Goal: Transaction & Acquisition: Book appointment/travel/reservation

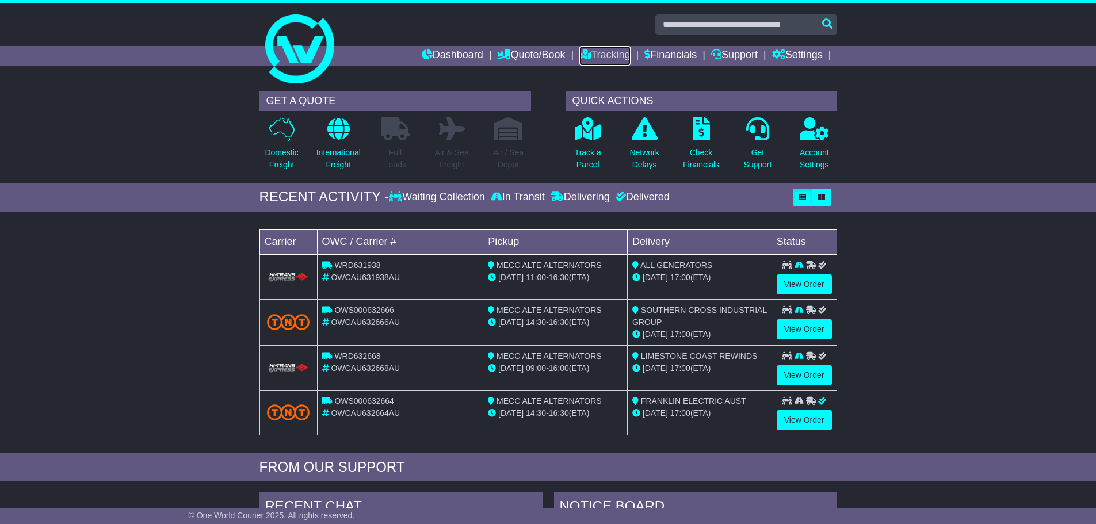
click at [602, 52] on link "Tracking" at bounding box center [604, 56] width 51 height 20
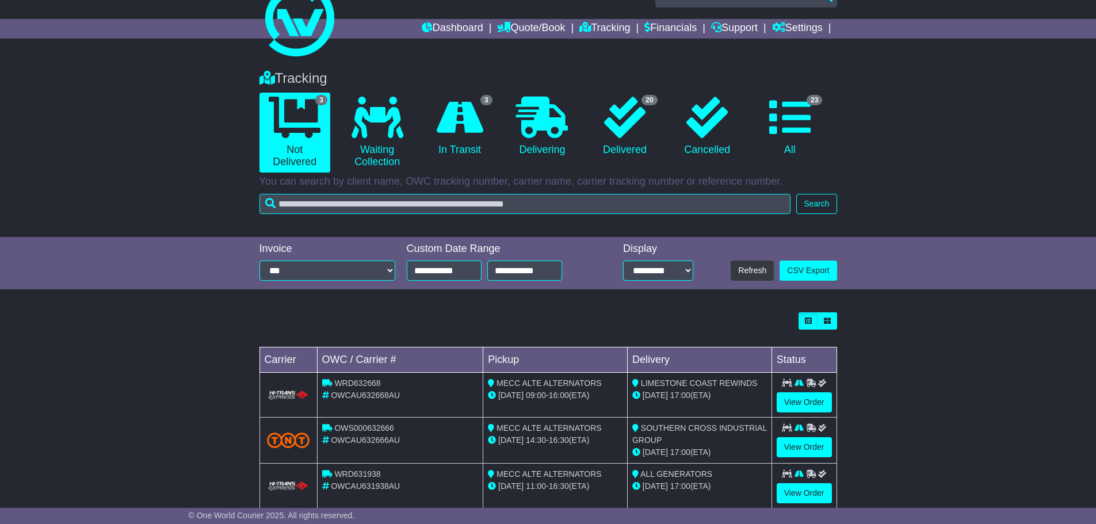
scroll to position [52, 0]
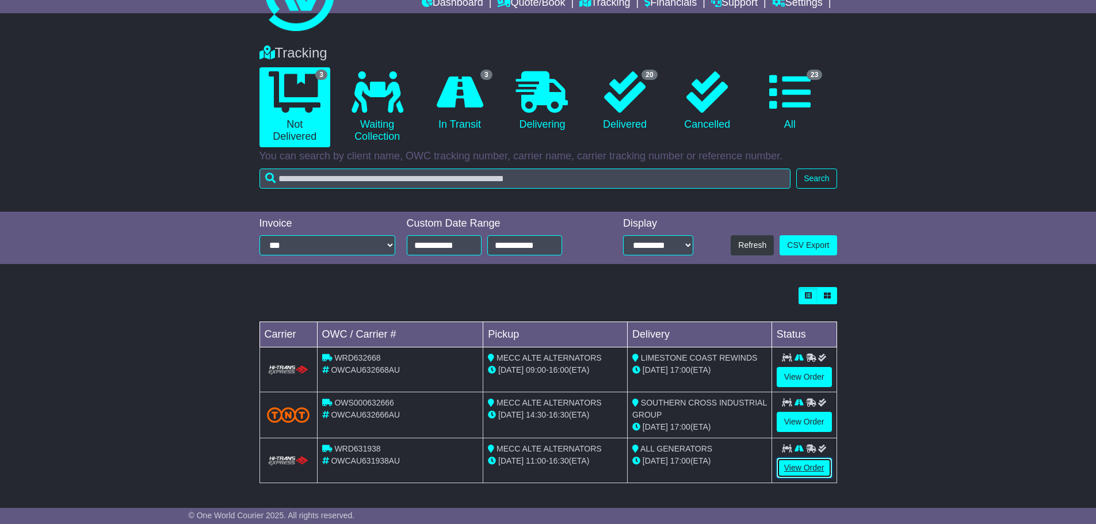
click at [806, 463] on link "View Order" at bounding box center [804, 468] width 55 height 20
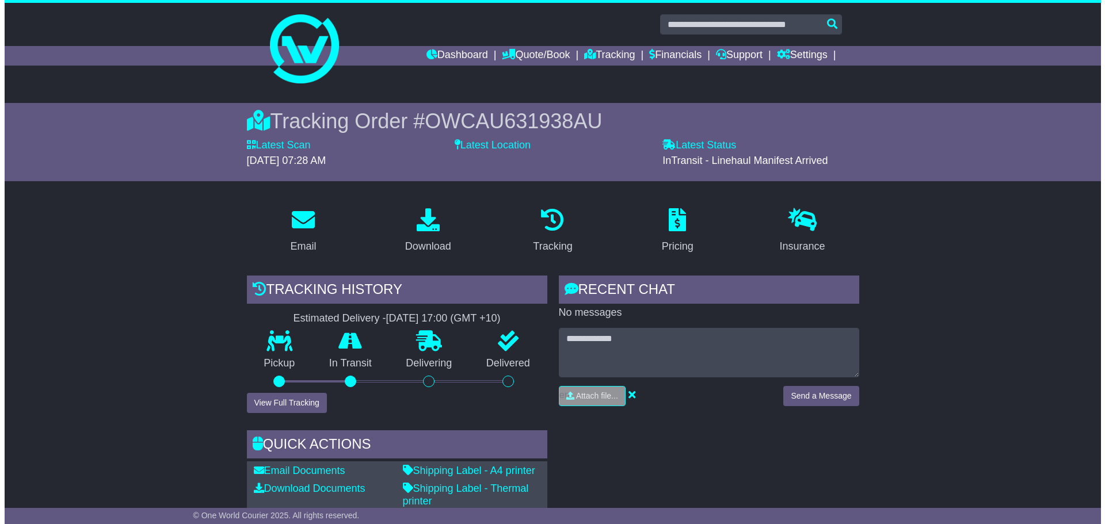
scroll to position [58, 0]
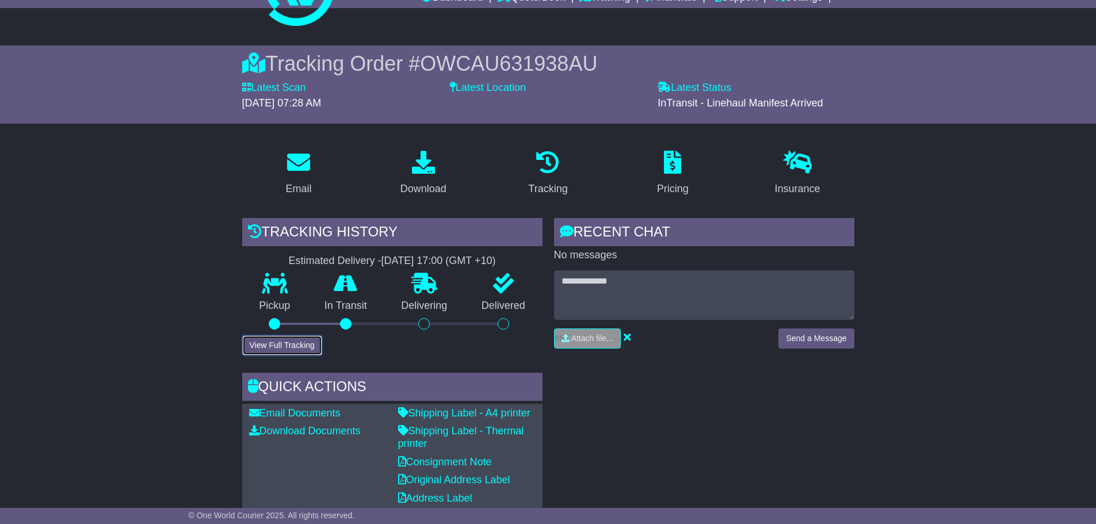
click at [284, 351] on button "View Full Tracking" at bounding box center [282, 345] width 80 height 20
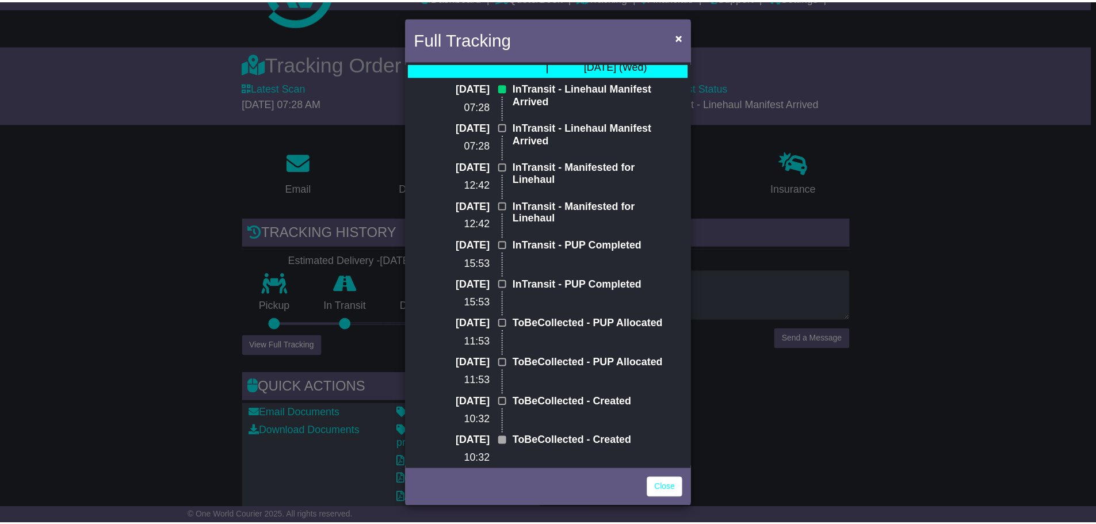
scroll to position [46, 0]
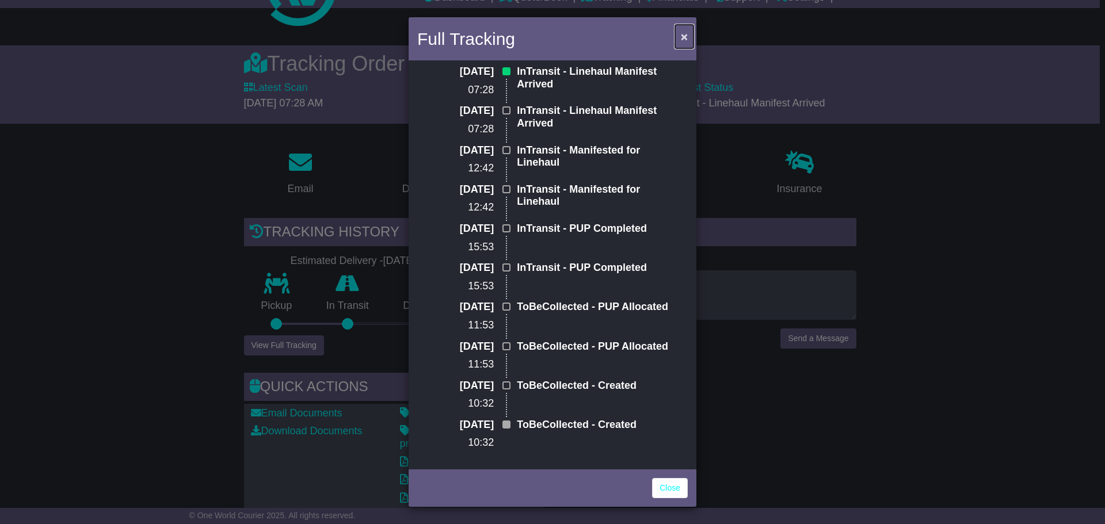
click at [678, 42] on button "×" at bounding box center [684, 37] width 18 height 24
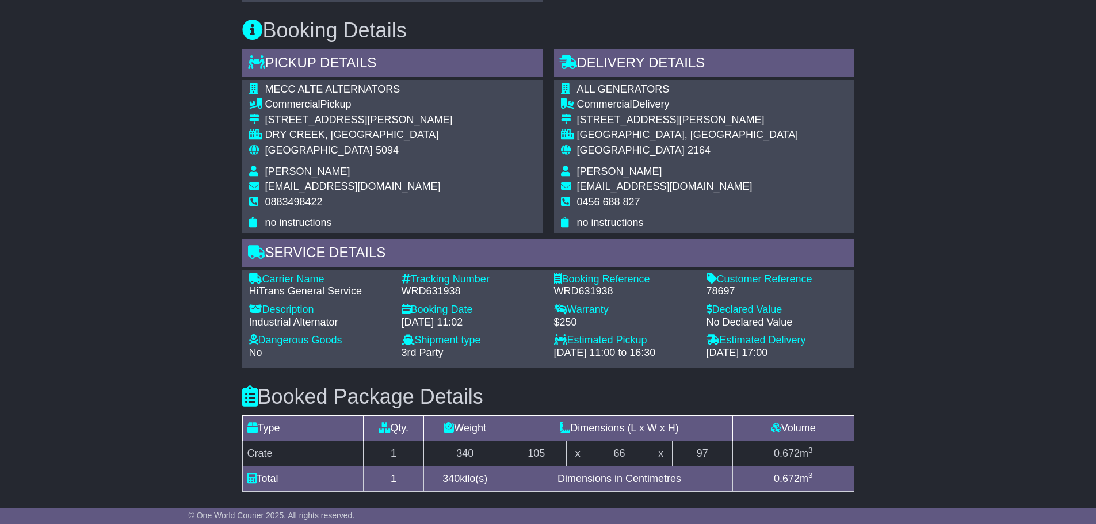
scroll to position [575, 0]
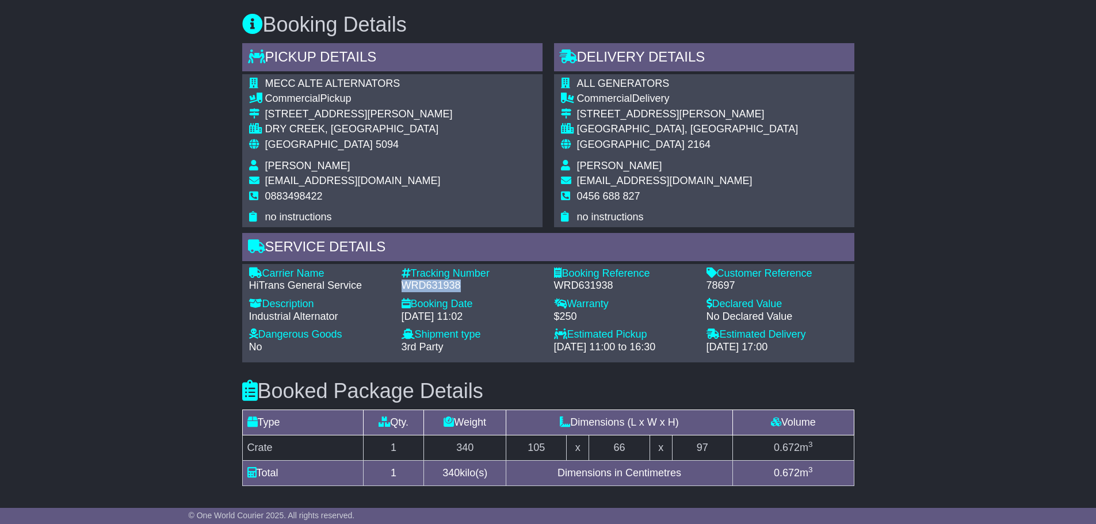
drag, startPoint x: 437, startPoint y: 288, endPoint x: 401, endPoint y: 285, distance: 35.8
click at [402, 285] on div "WRD631938" at bounding box center [472, 286] width 141 height 13
copy div "WRD631938"
click at [151, 253] on div "Email Download Tracking Pricing Insurance" at bounding box center [548, 199] width 1096 height 1152
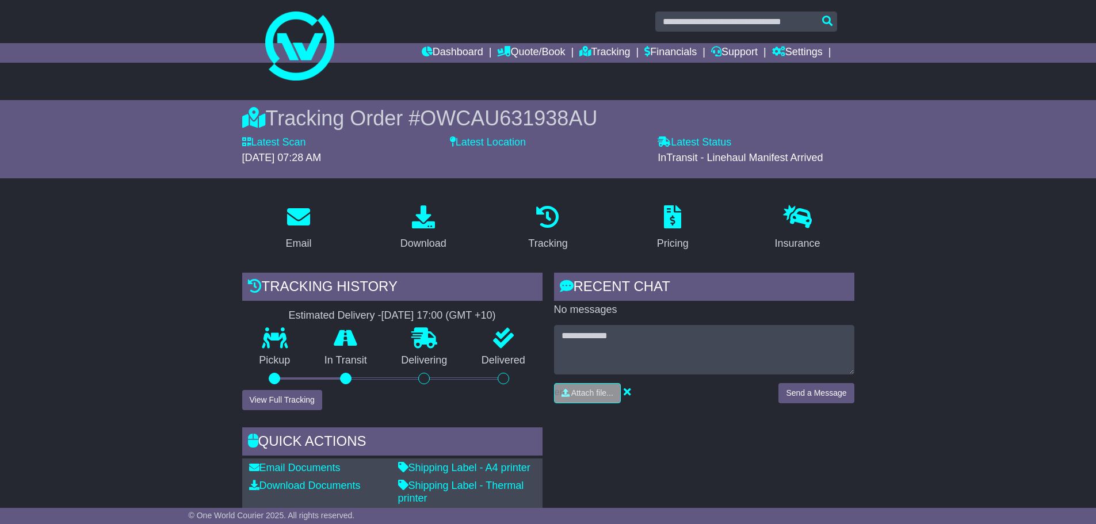
scroll to position [0, 0]
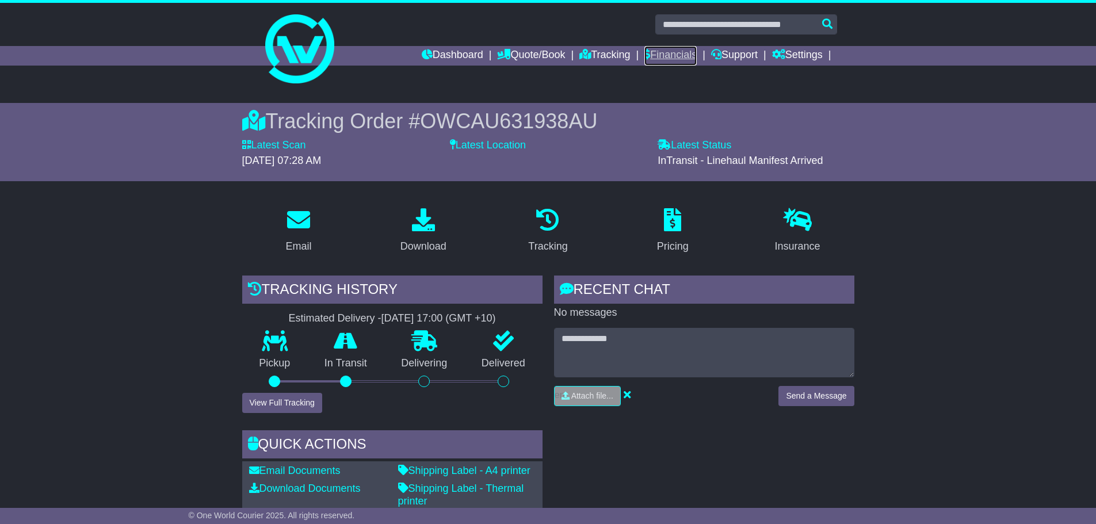
click at [665, 56] on link "Financials" at bounding box center [670, 56] width 52 height 20
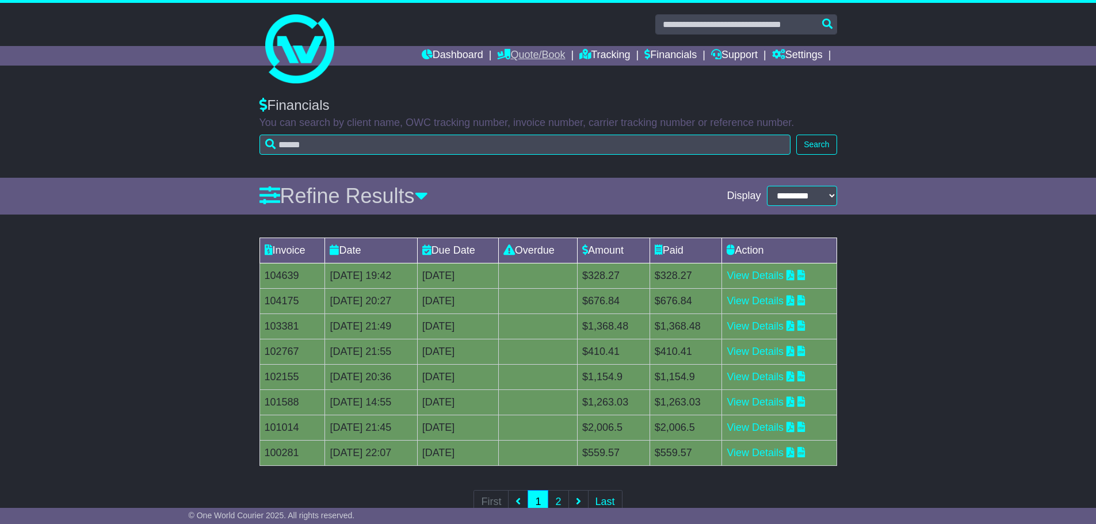
click at [521, 54] on link "Quote/Book" at bounding box center [531, 56] width 68 height 20
click at [510, 81] on link "Domestic" at bounding box center [543, 75] width 91 height 13
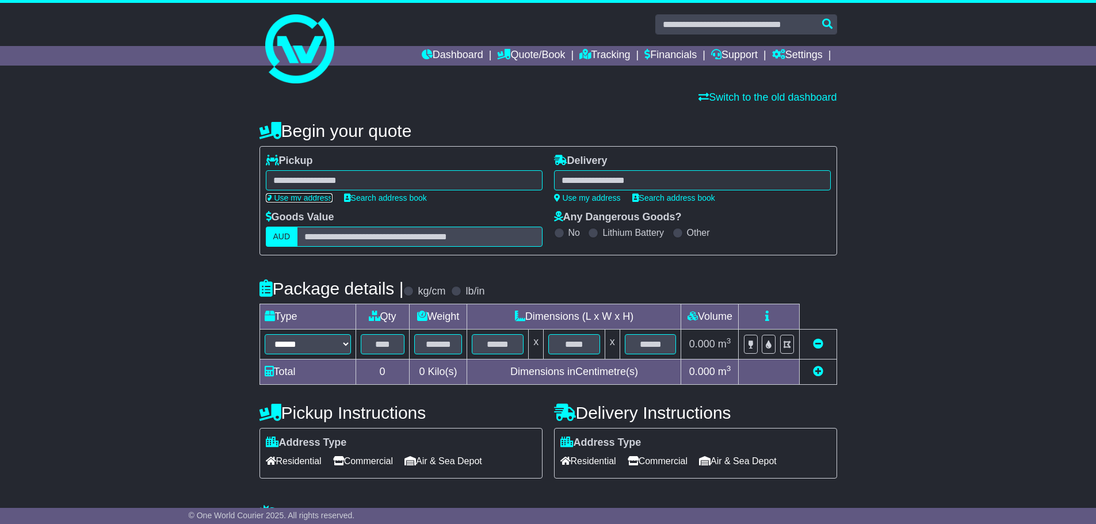
click at [314, 199] on link "Use my address" at bounding box center [299, 197] width 67 height 9
type input "**********"
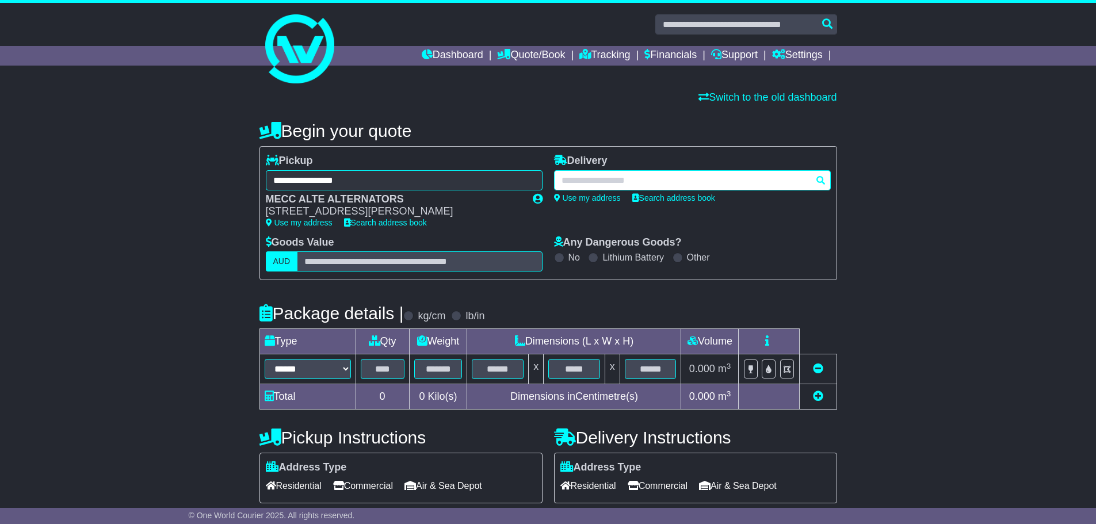
click at [587, 178] on div at bounding box center [692, 180] width 277 height 20
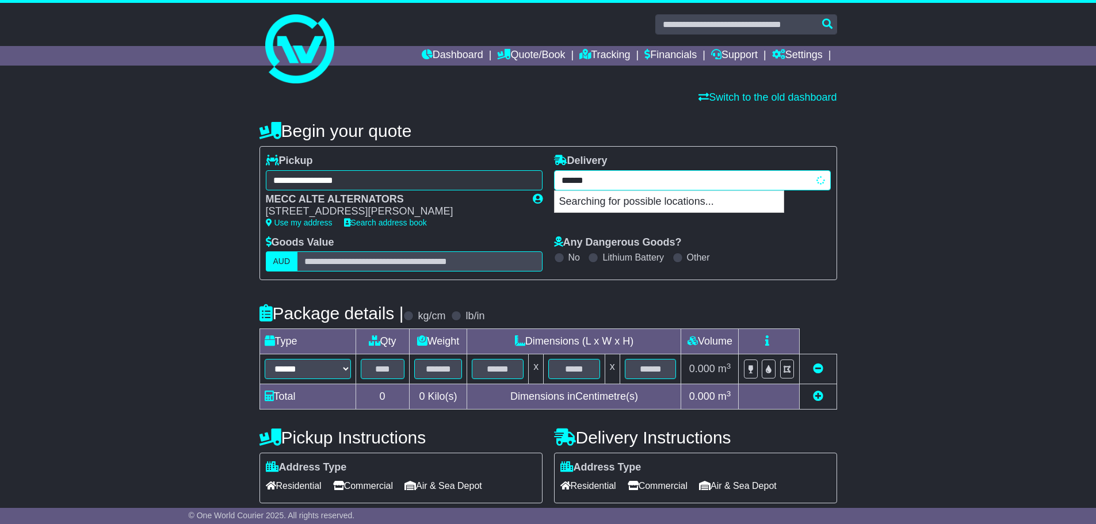
type input "*******"
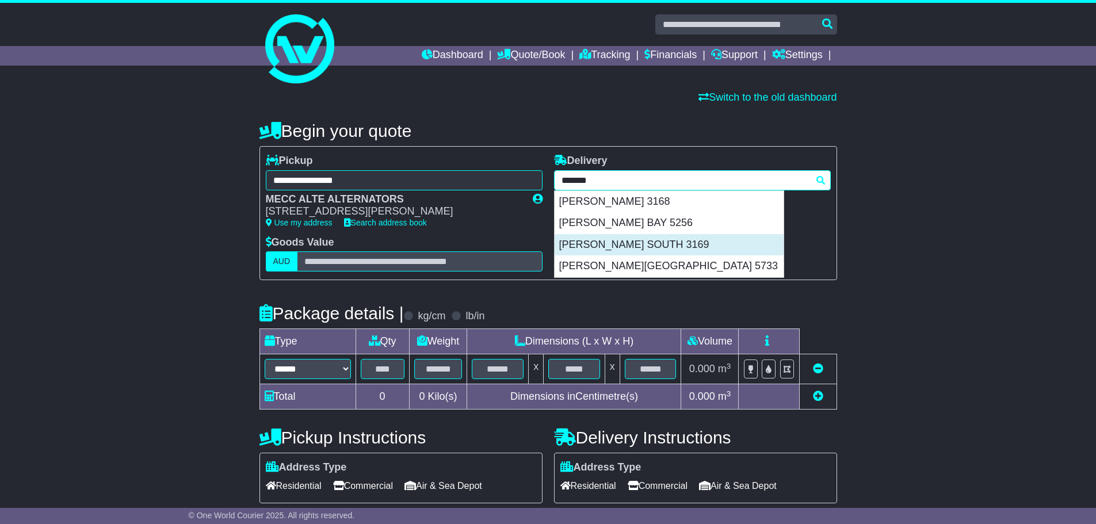
click at [638, 245] on div "CLAYTON SOUTH 3169" at bounding box center [669, 245] width 229 height 22
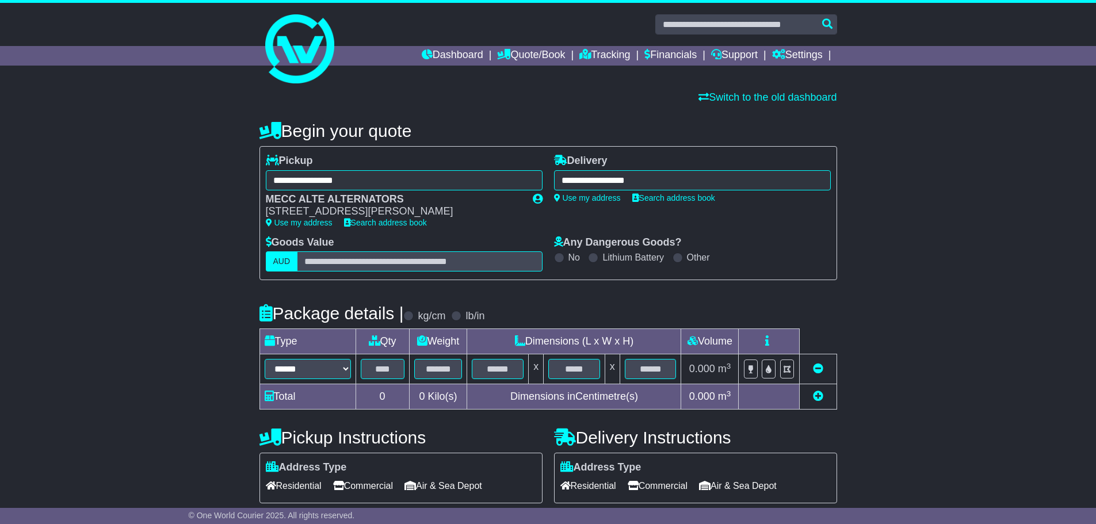
type input "**********"
click at [301, 372] on select "****** ****** *** ******** ***** **** **** ****** *** *******" at bounding box center [308, 369] width 86 height 20
select select "*****"
click at [265, 359] on select "****** ****** *** ******** ***** **** **** ****** *** *******" at bounding box center [308, 369] width 86 height 20
click at [374, 365] on input "text" at bounding box center [383, 369] width 44 height 20
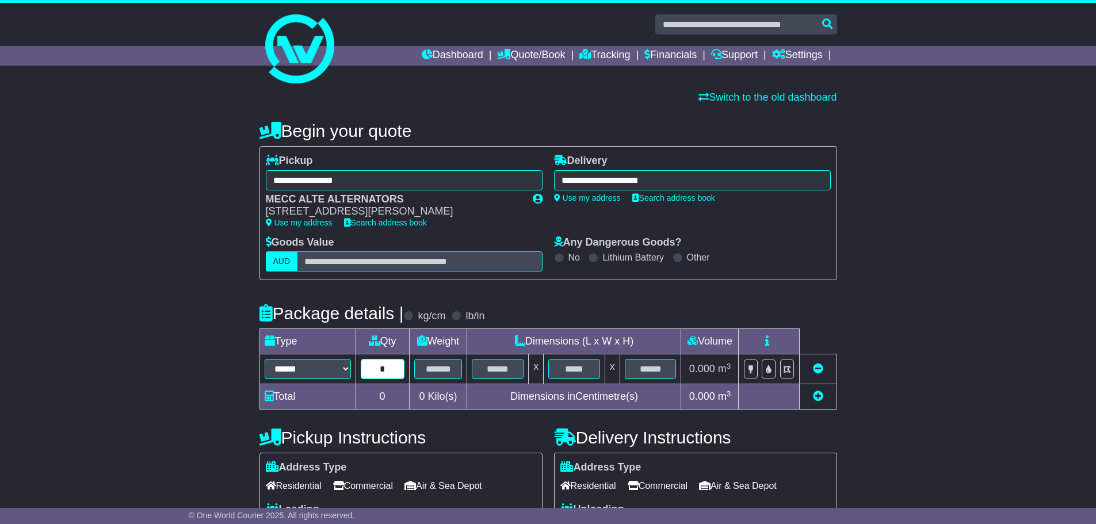
type input "*"
type input "***"
type input "**"
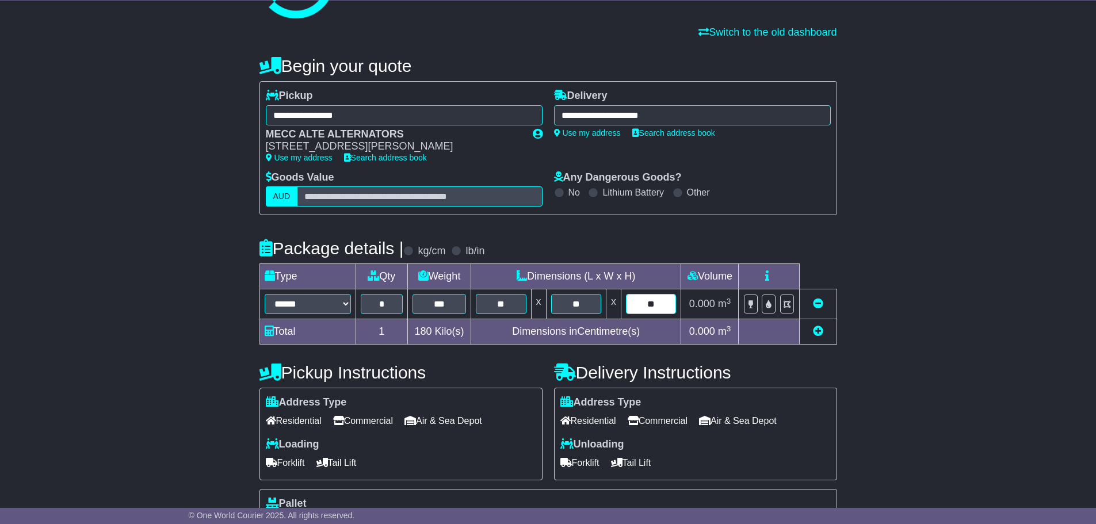
scroll to position [115, 0]
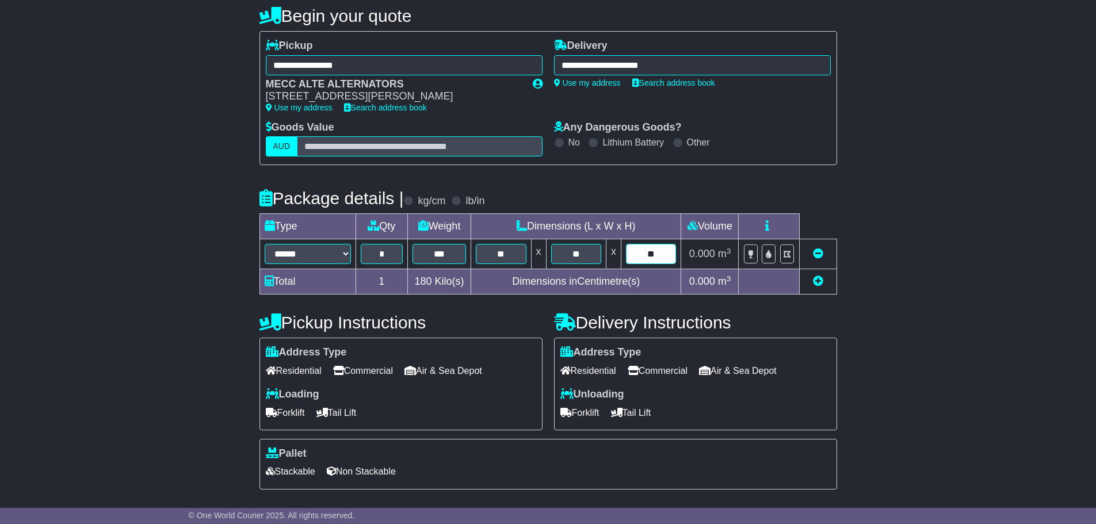
type input "**"
drag, startPoint x: 680, startPoint y: 372, endPoint x: 663, endPoint y: 391, distance: 24.8
click at [679, 372] on span "Commercial" at bounding box center [658, 371] width 60 height 18
click at [584, 418] on span "Forklift" at bounding box center [579, 413] width 39 height 18
click at [272, 408] on span "Forklift" at bounding box center [285, 413] width 39 height 18
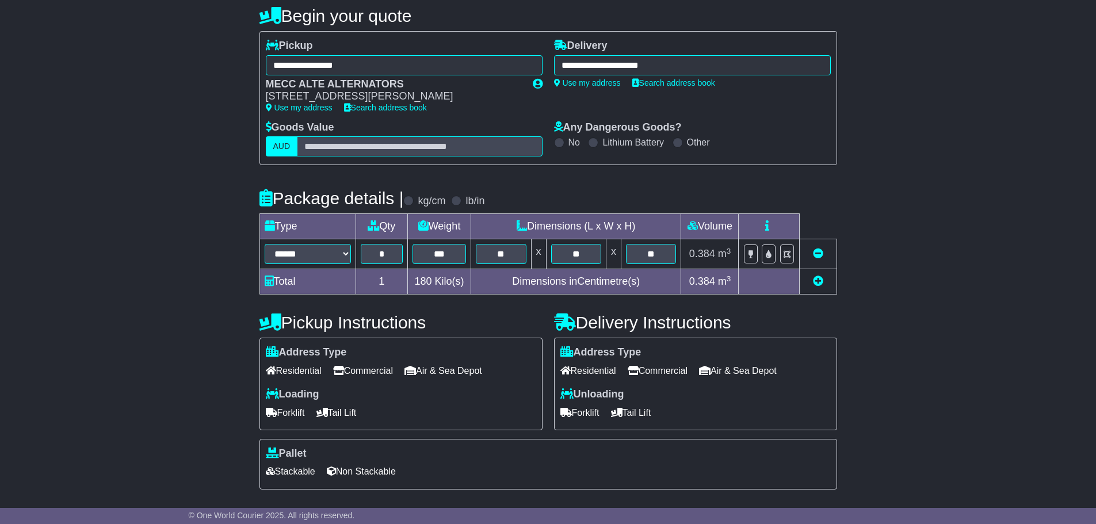
click at [363, 476] on span "Non Stackable" at bounding box center [361, 472] width 69 height 18
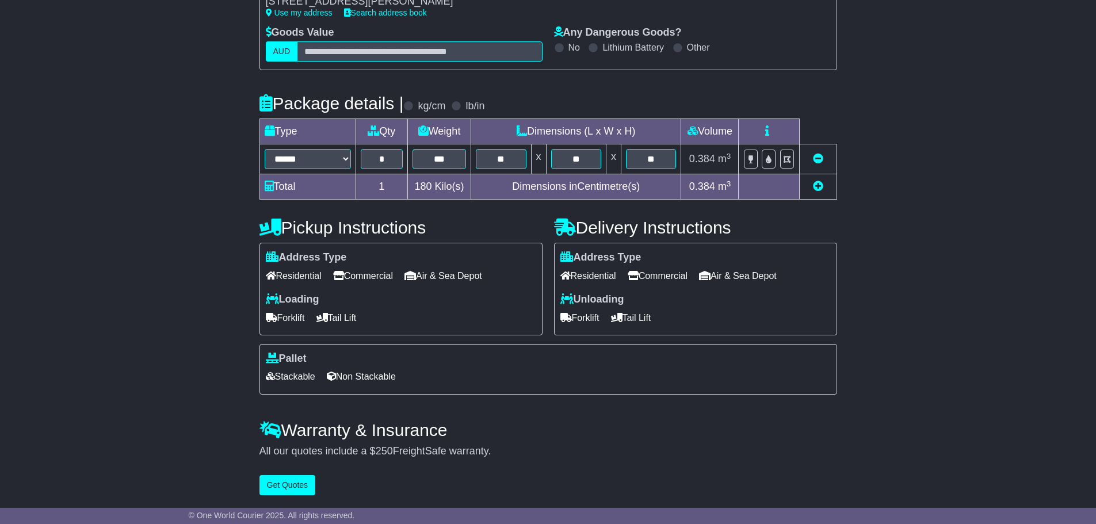
scroll to position [213, 0]
click at [300, 488] on button "Get Quotes" at bounding box center [287, 485] width 56 height 20
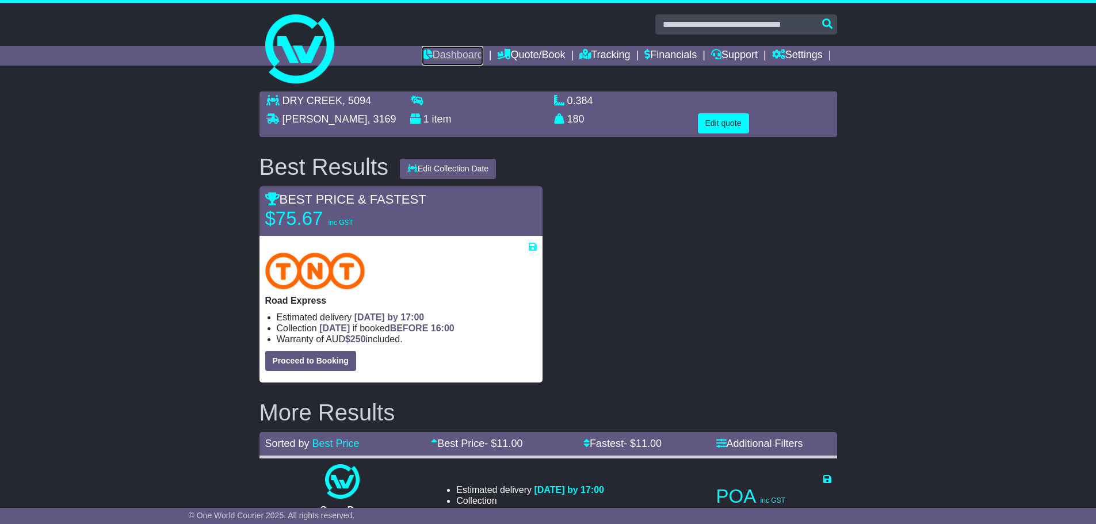
click at [454, 55] on link "Dashboard" at bounding box center [453, 56] width 62 height 20
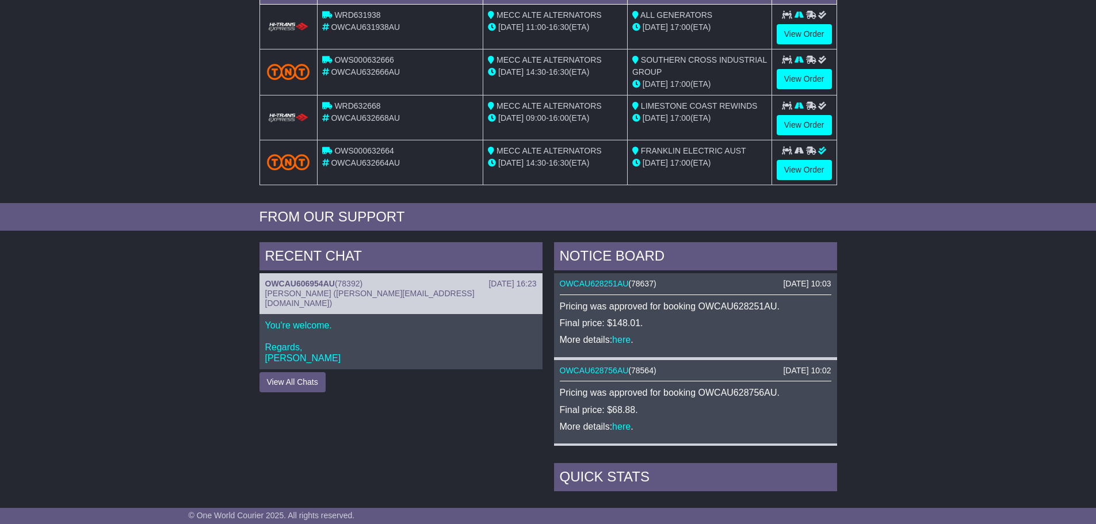
scroll to position [230, 0]
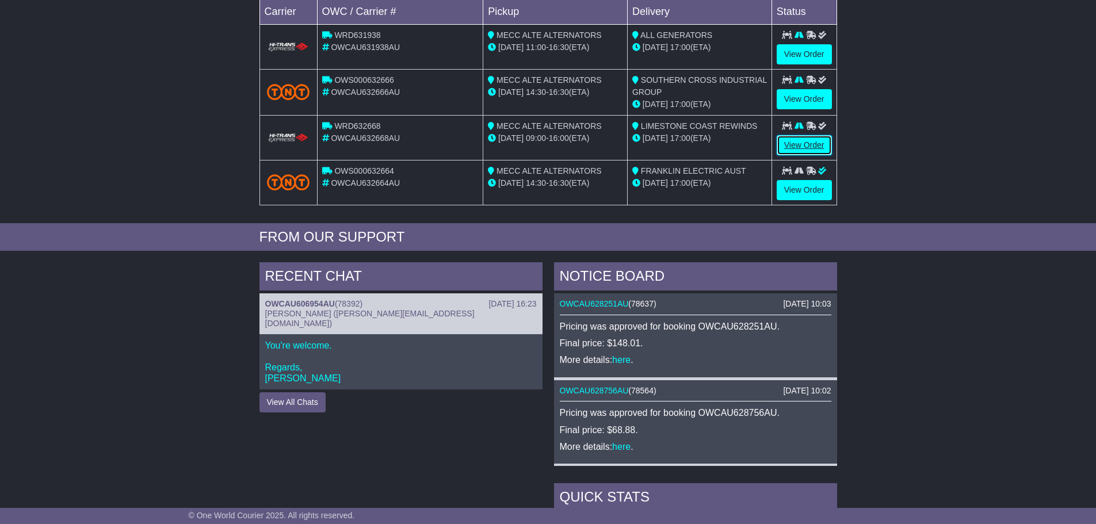
click at [789, 144] on link "View Order" at bounding box center [804, 145] width 55 height 20
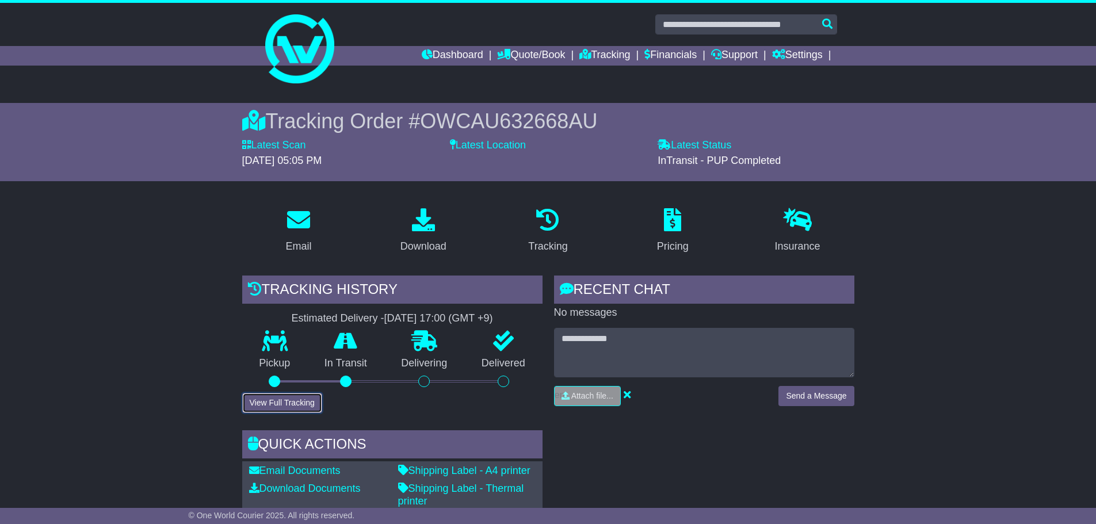
click at [300, 406] on button "View Full Tracking" at bounding box center [282, 403] width 80 height 20
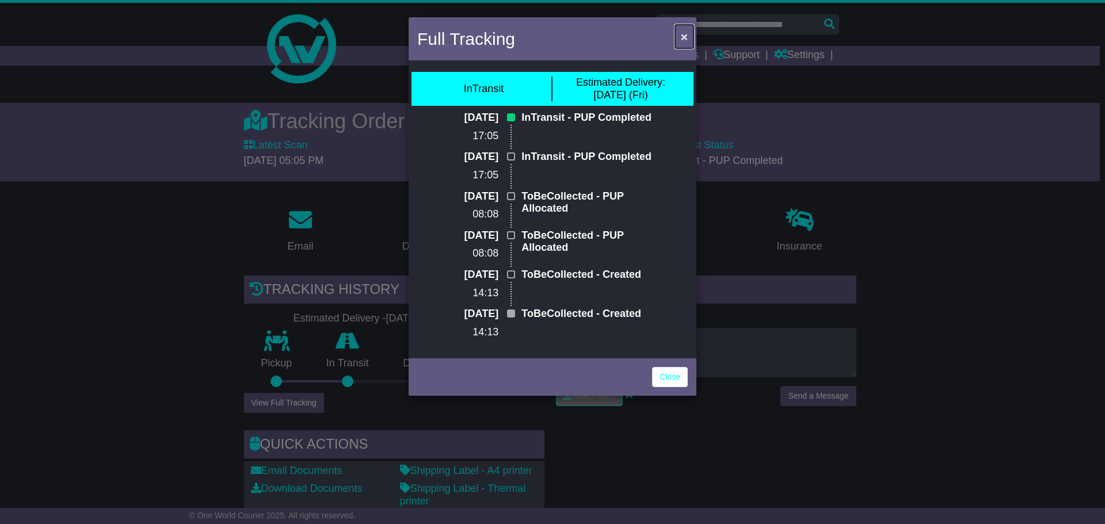
click at [684, 36] on span "×" at bounding box center [684, 36] width 7 height 13
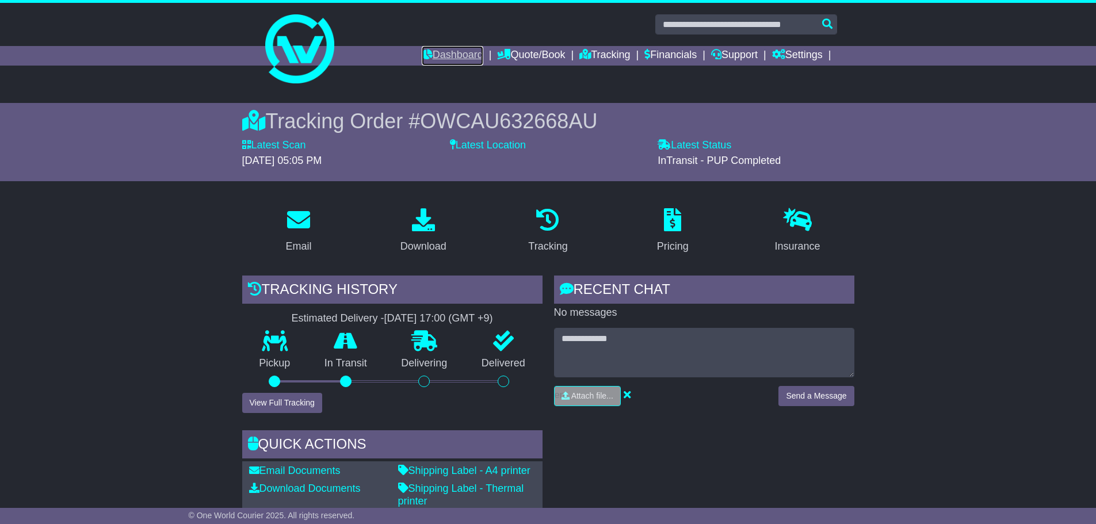
click at [458, 57] on link "Dashboard" at bounding box center [453, 56] width 62 height 20
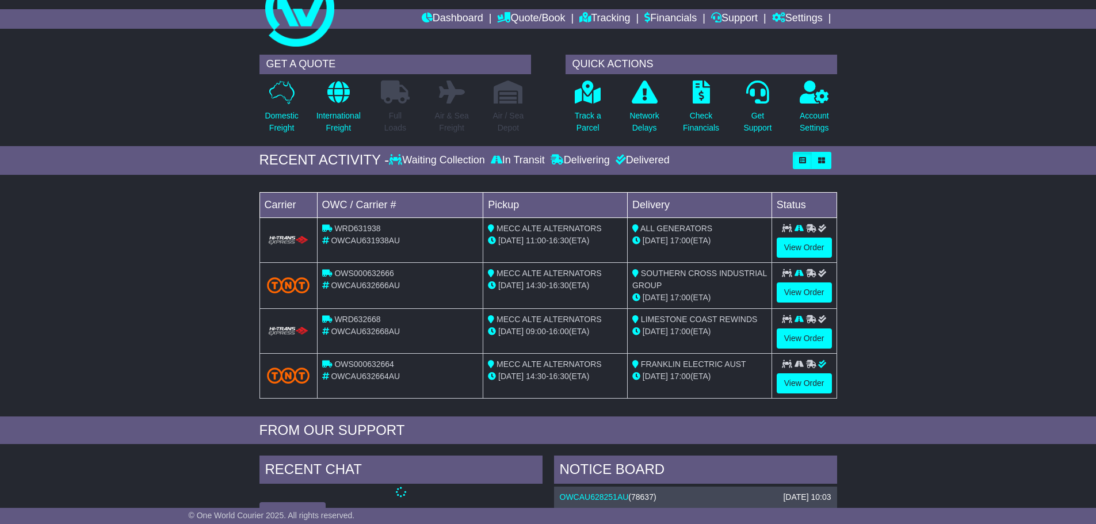
scroll to position [58, 0]
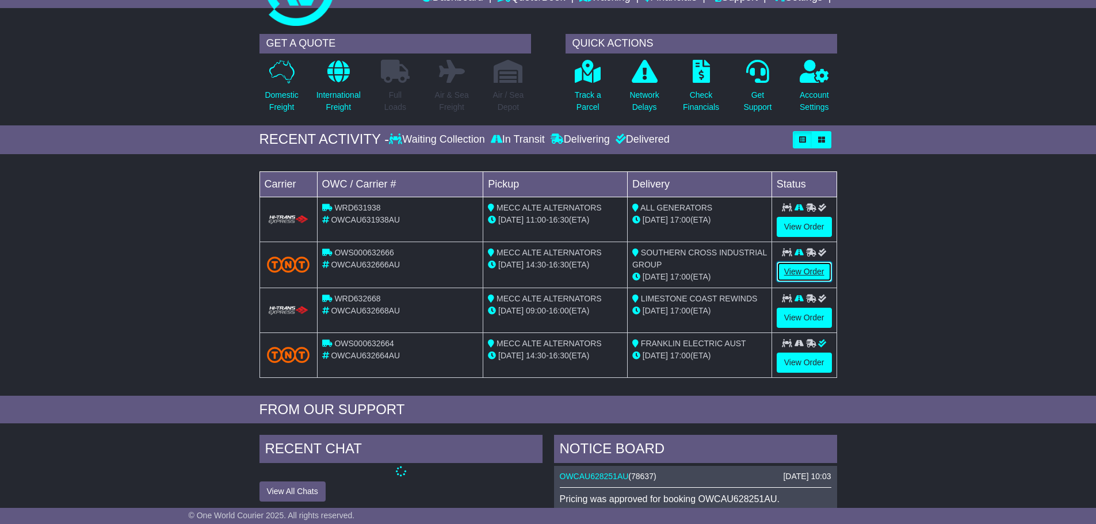
click at [801, 271] on link "View Order" at bounding box center [804, 272] width 55 height 20
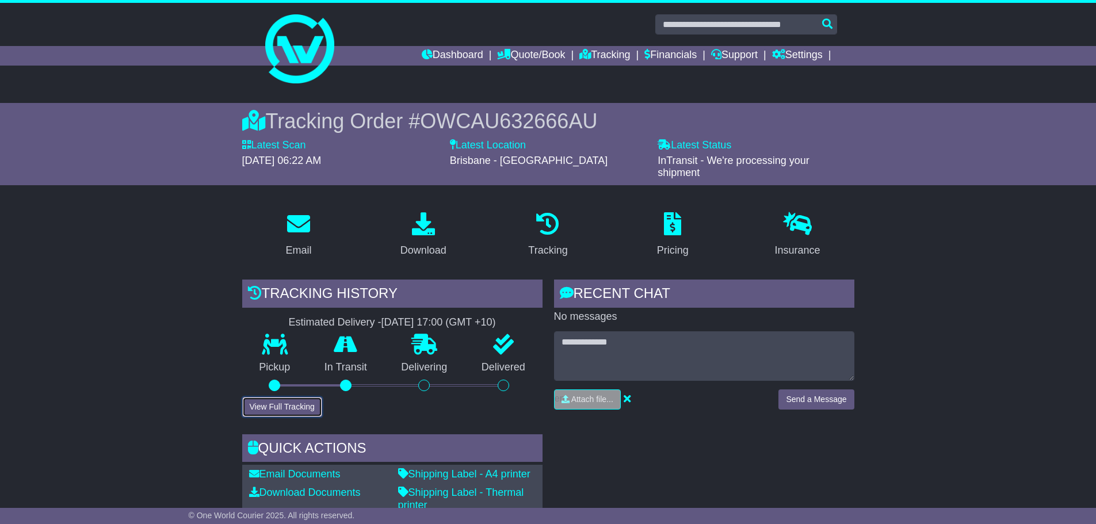
click at [299, 407] on button "View Full Tracking" at bounding box center [282, 407] width 80 height 20
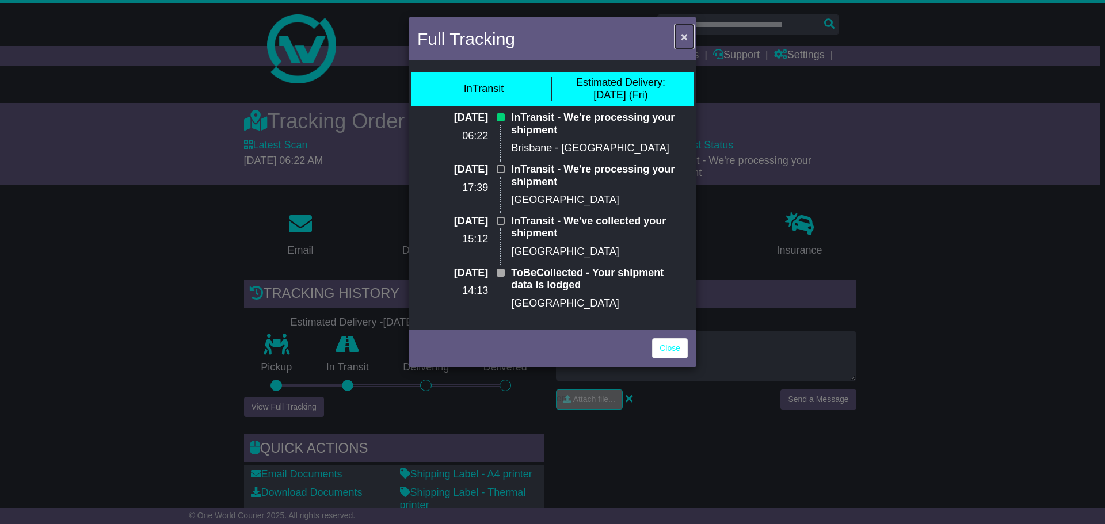
click at [689, 33] on button "×" at bounding box center [684, 37] width 18 height 24
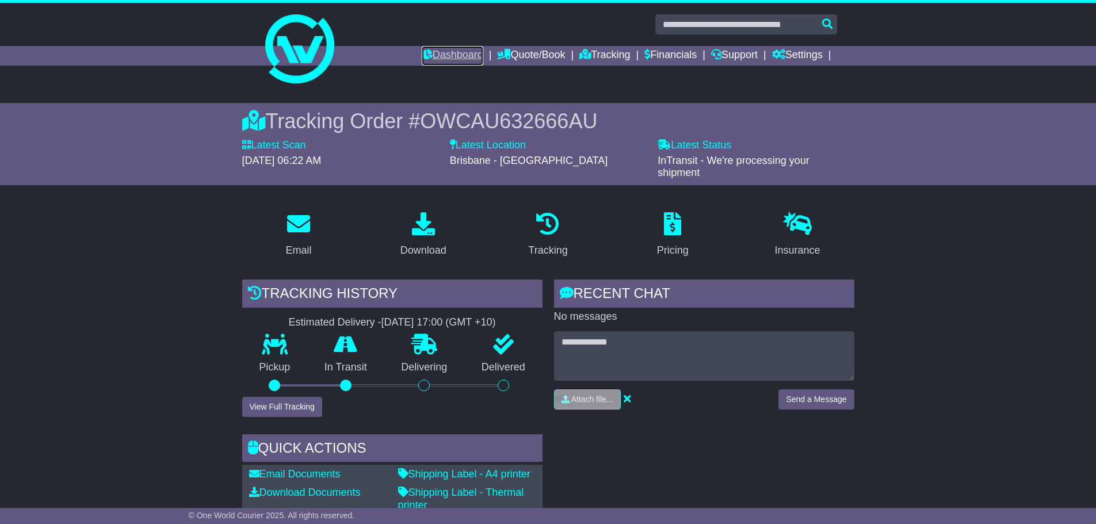
click at [441, 58] on link "Dashboard" at bounding box center [453, 56] width 62 height 20
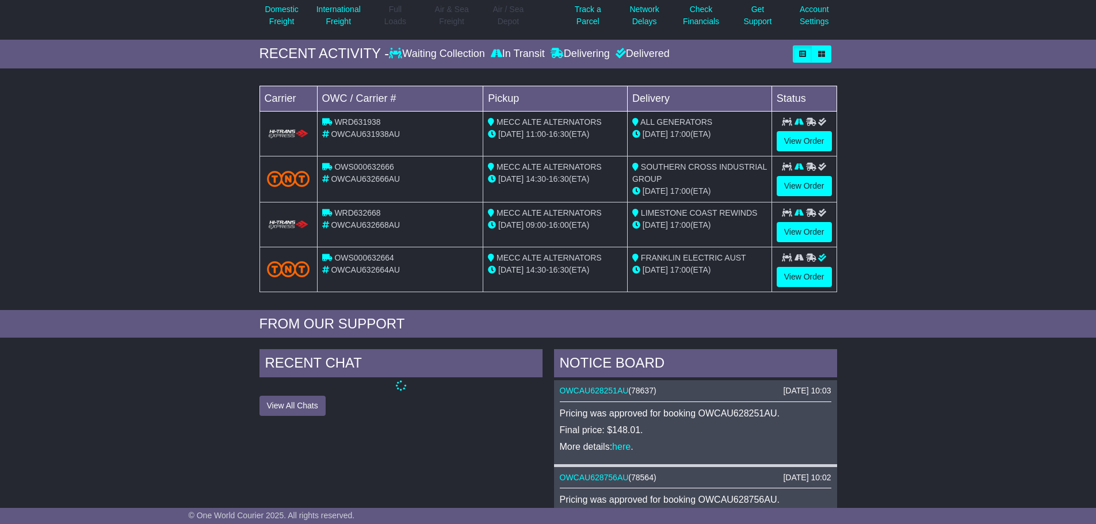
scroll to position [173, 0]
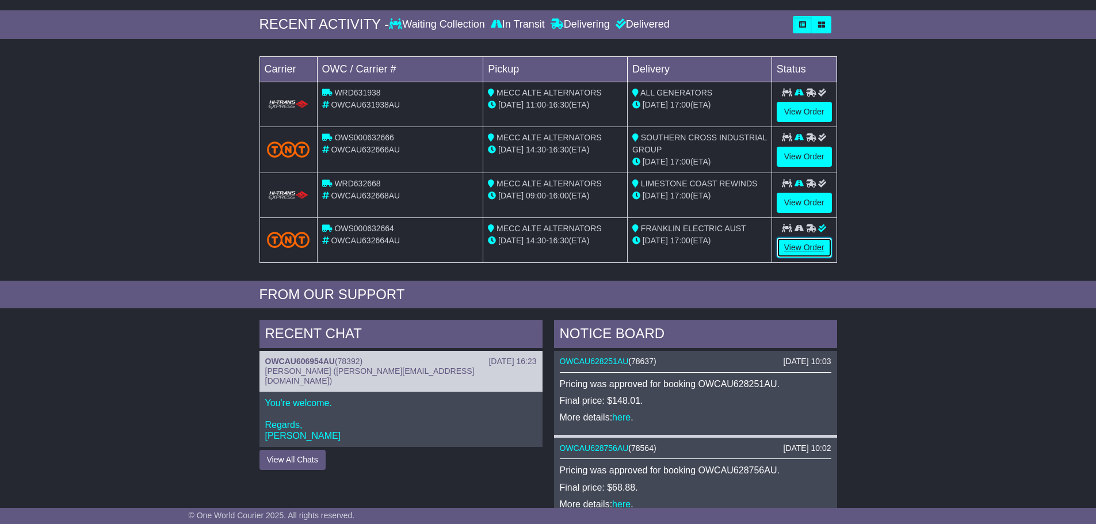
click at [822, 254] on link "View Order" at bounding box center [804, 248] width 55 height 20
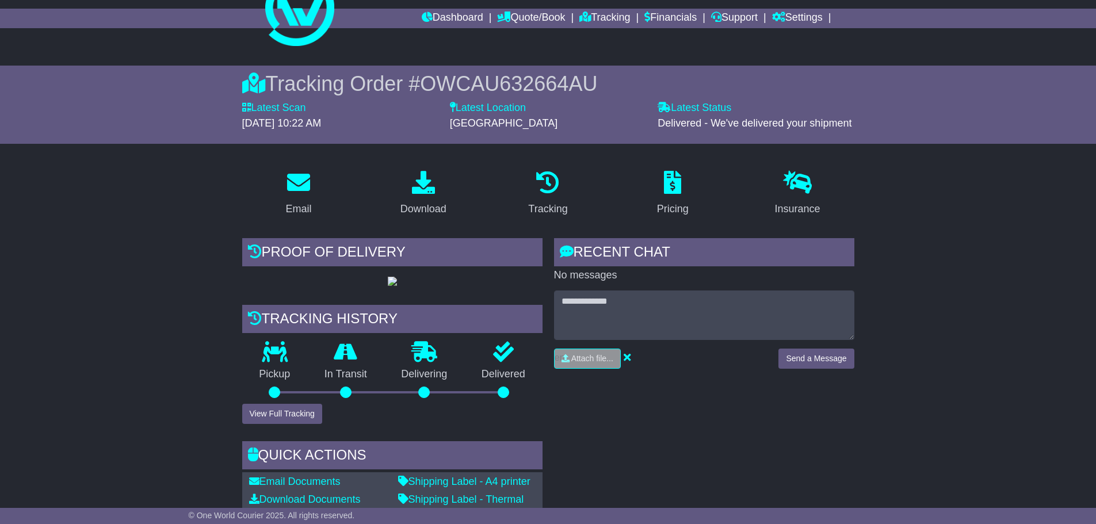
scroll to position [58, 0]
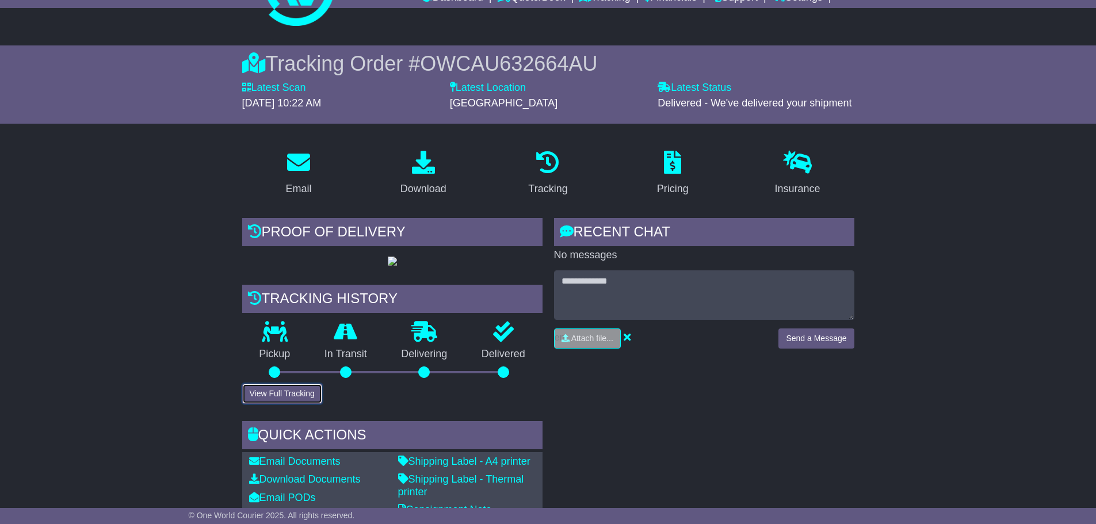
click at [307, 404] on button "View Full Tracking" at bounding box center [282, 394] width 80 height 20
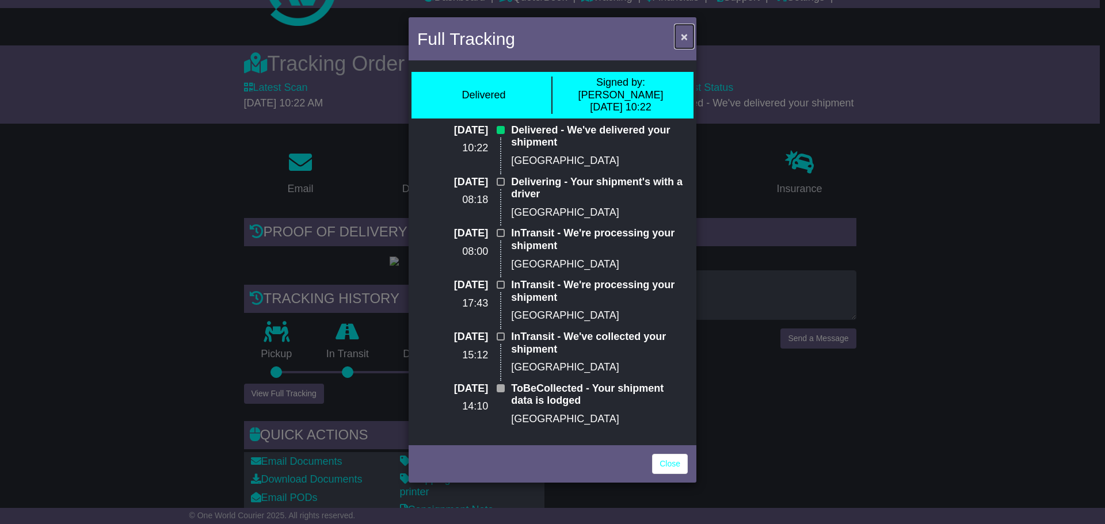
click at [682, 37] on span "×" at bounding box center [684, 36] width 7 height 13
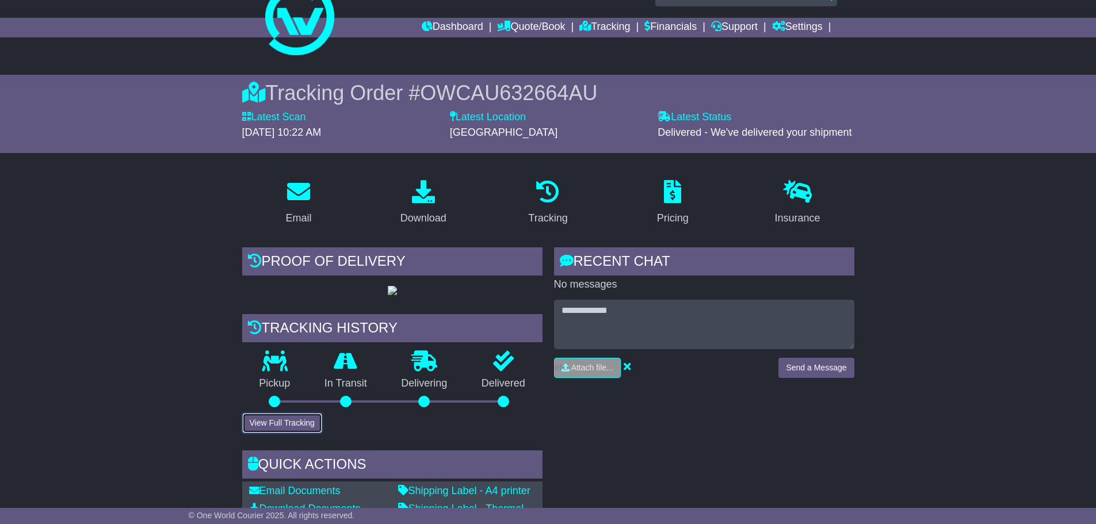
scroll to position [0, 0]
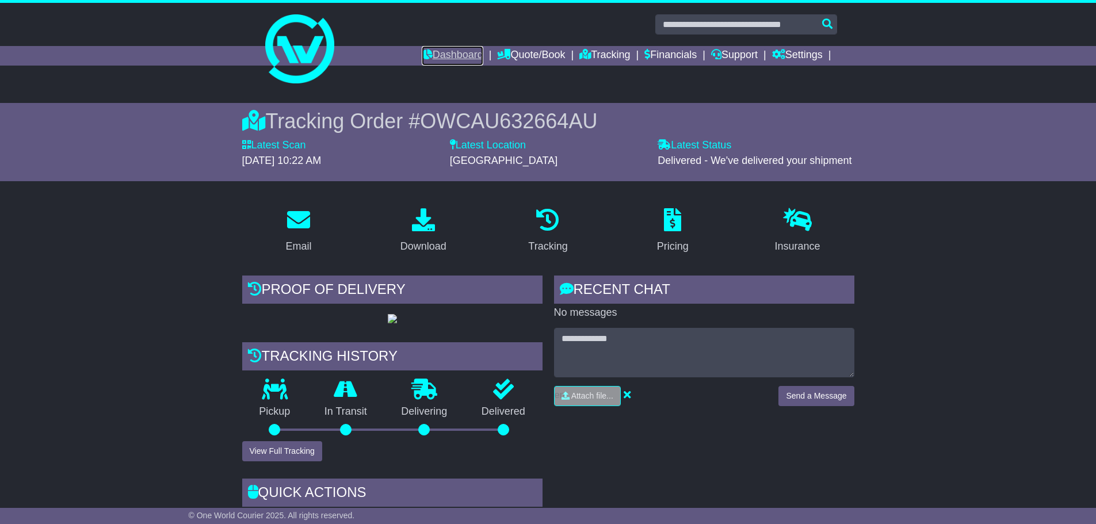
click at [456, 62] on link "Dashboard" at bounding box center [453, 56] width 62 height 20
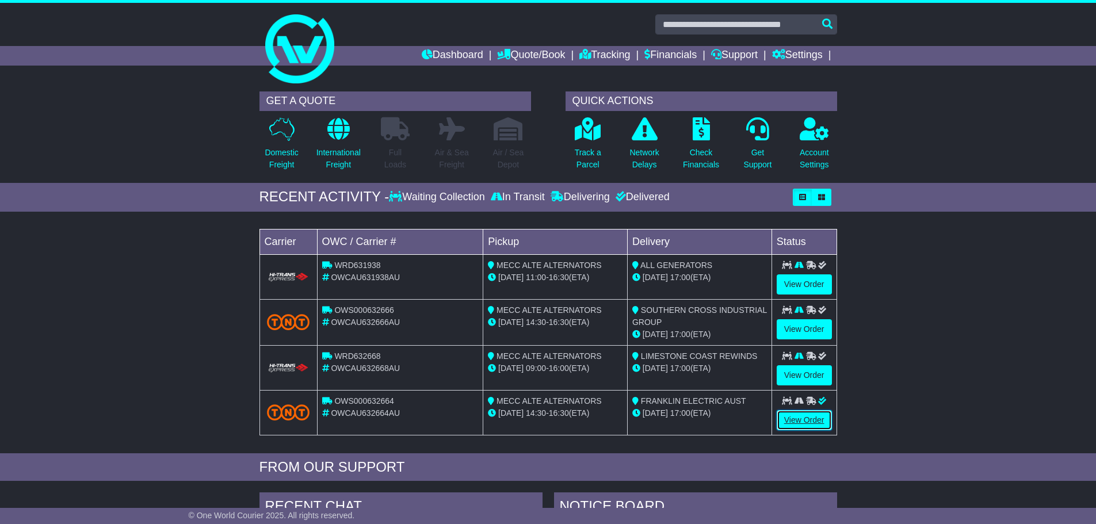
click at [800, 422] on link "View Order" at bounding box center [804, 420] width 55 height 20
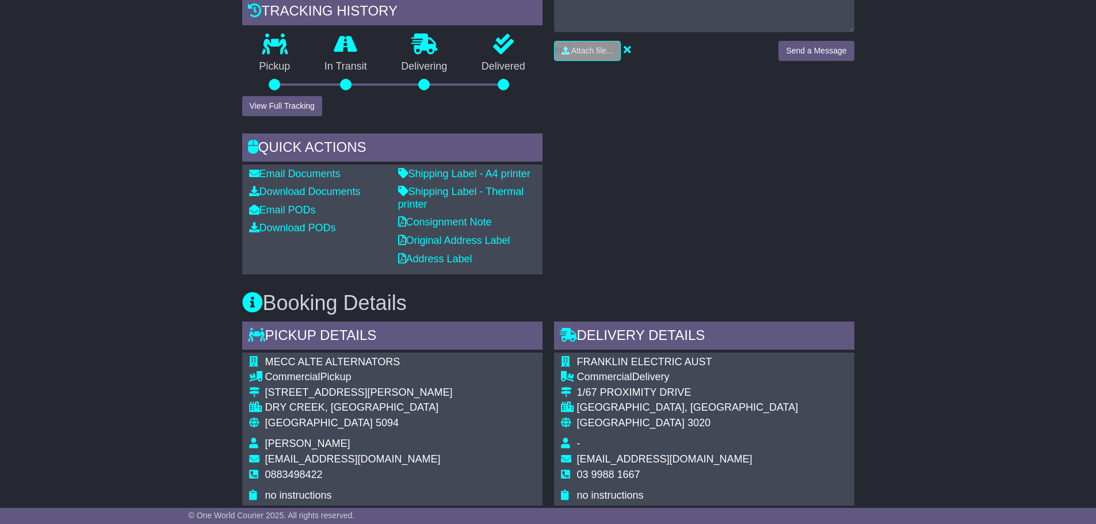
scroll to position [115, 0]
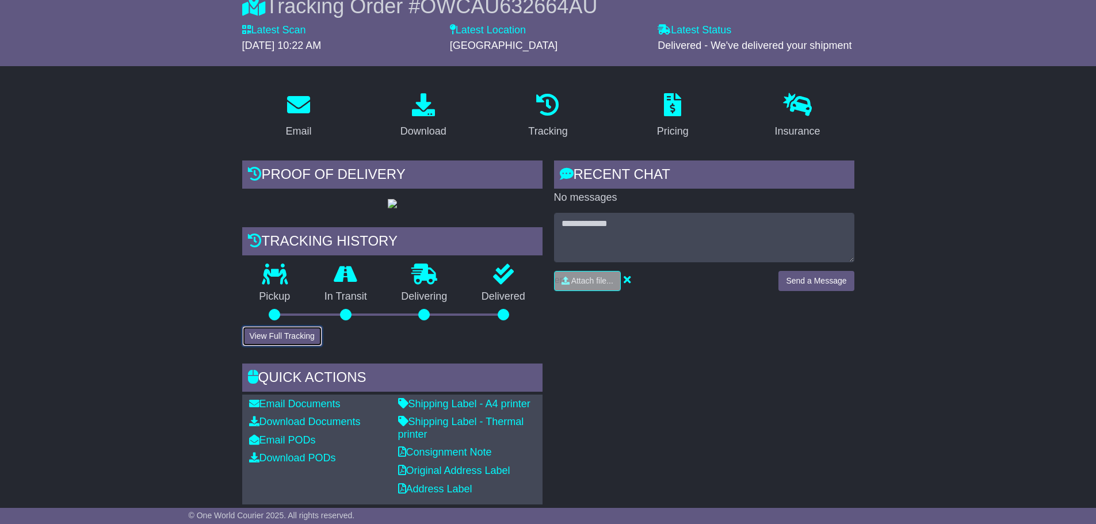
click at [276, 346] on button "View Full Tracking" at bounding box center [282, 336] width 80 height 20
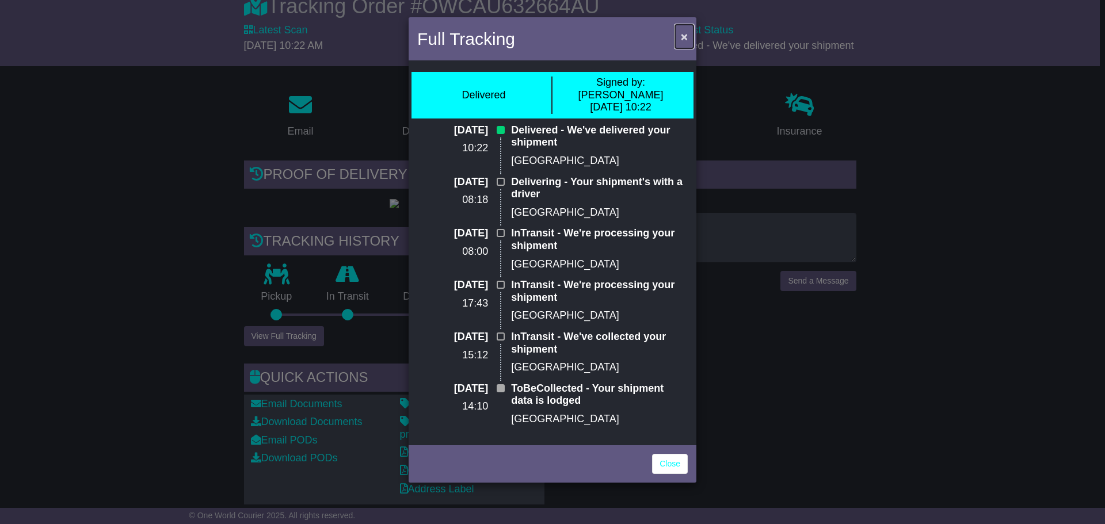
click at [685, 38] on span "×" at bounding box center [684, 36] width 7 height 13
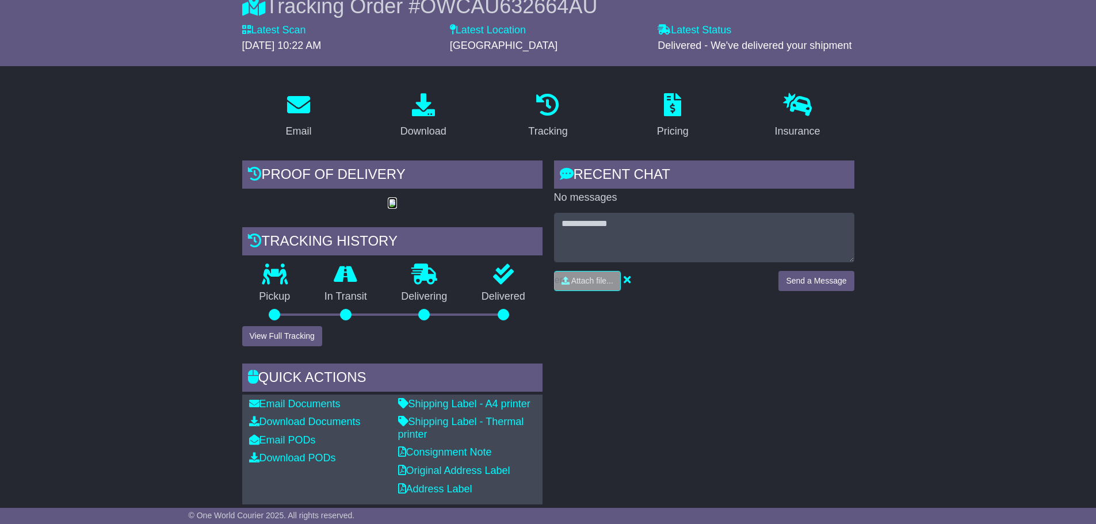
click at [388, 208] on img at bounding box center [392, 203] width 9 height 9
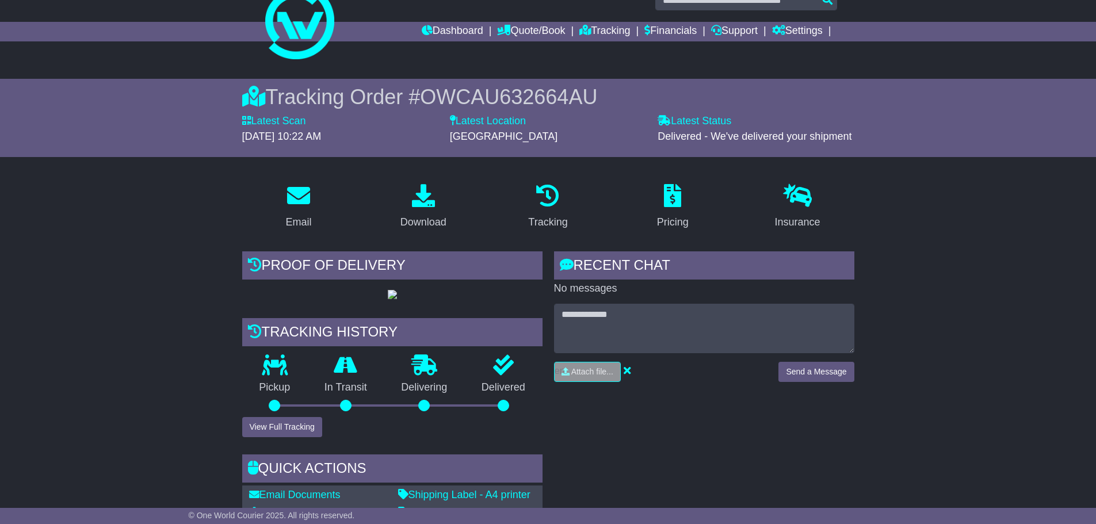
scroll to position [0, 0]
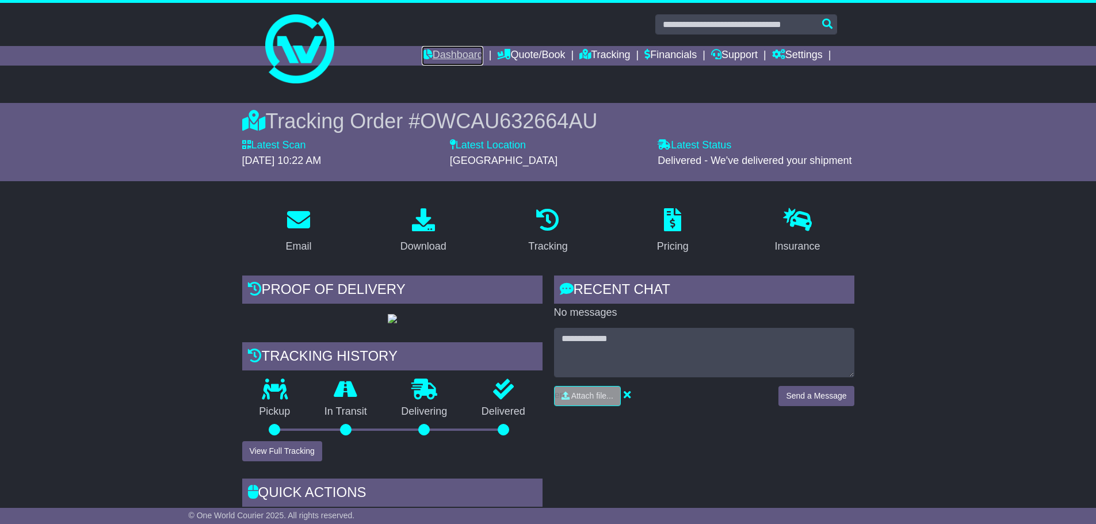
drag, startPoint x: 434, startPoint y: 57, endPoint x: 429, endPoint y: 59, distance: 6.0
click at [434, 57] on link "Dashboard" at bounding box center [453, 56] width 62 height 20
